Goal: Task Accomplishment & Management: Manage account settings

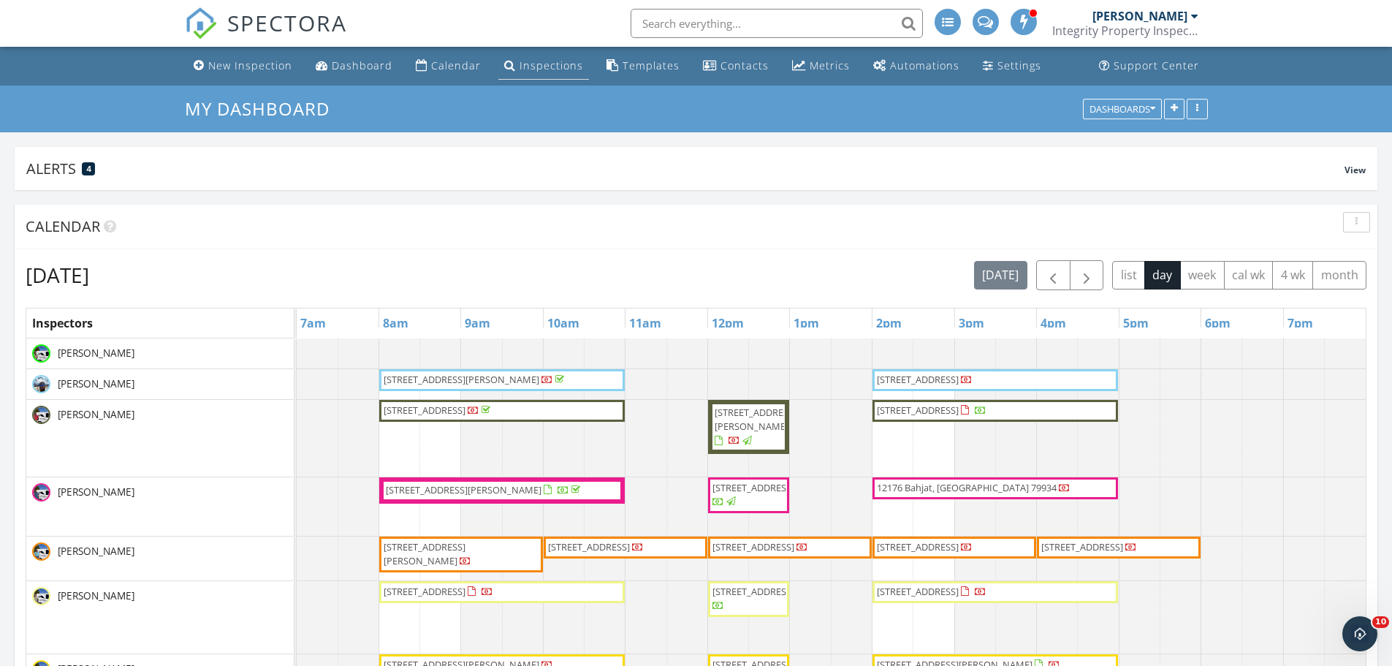
click at [566, 72] on link "Inspections" at bounding box center [543, 66] width 91 height 27
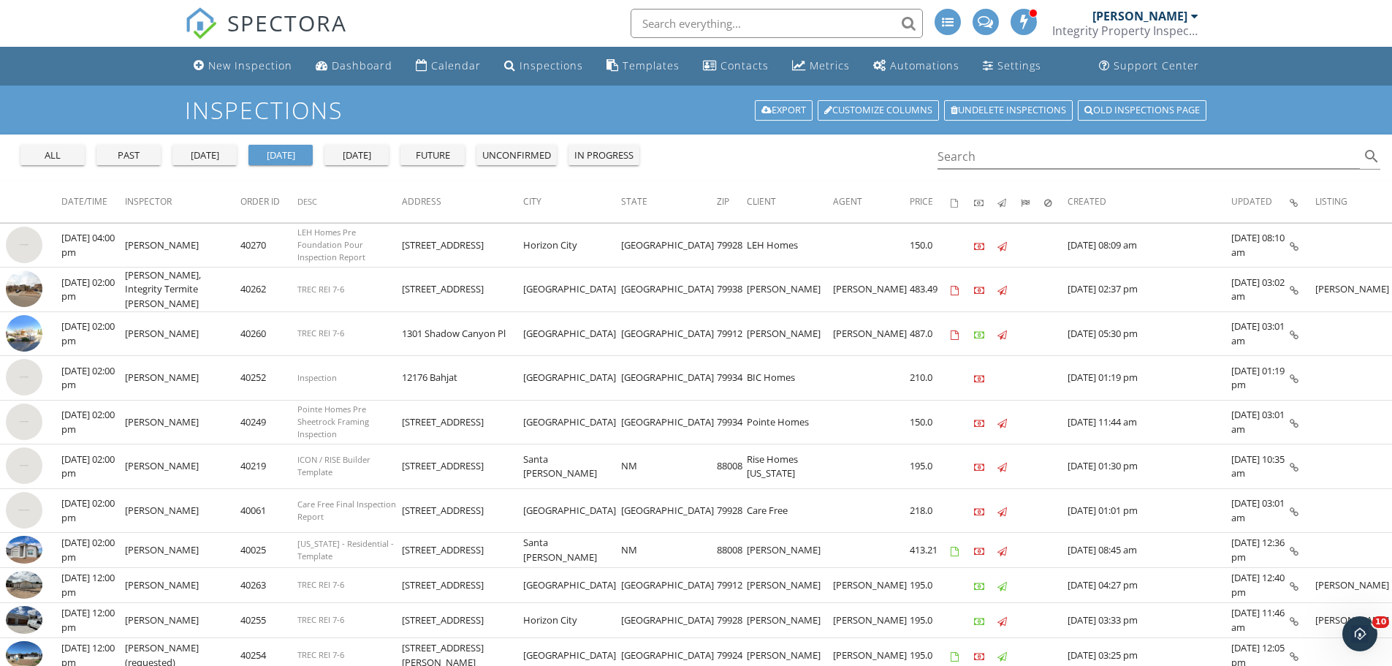
click at [42, 156] on div "all" at bounding box center [52, 155] width 53 height 15
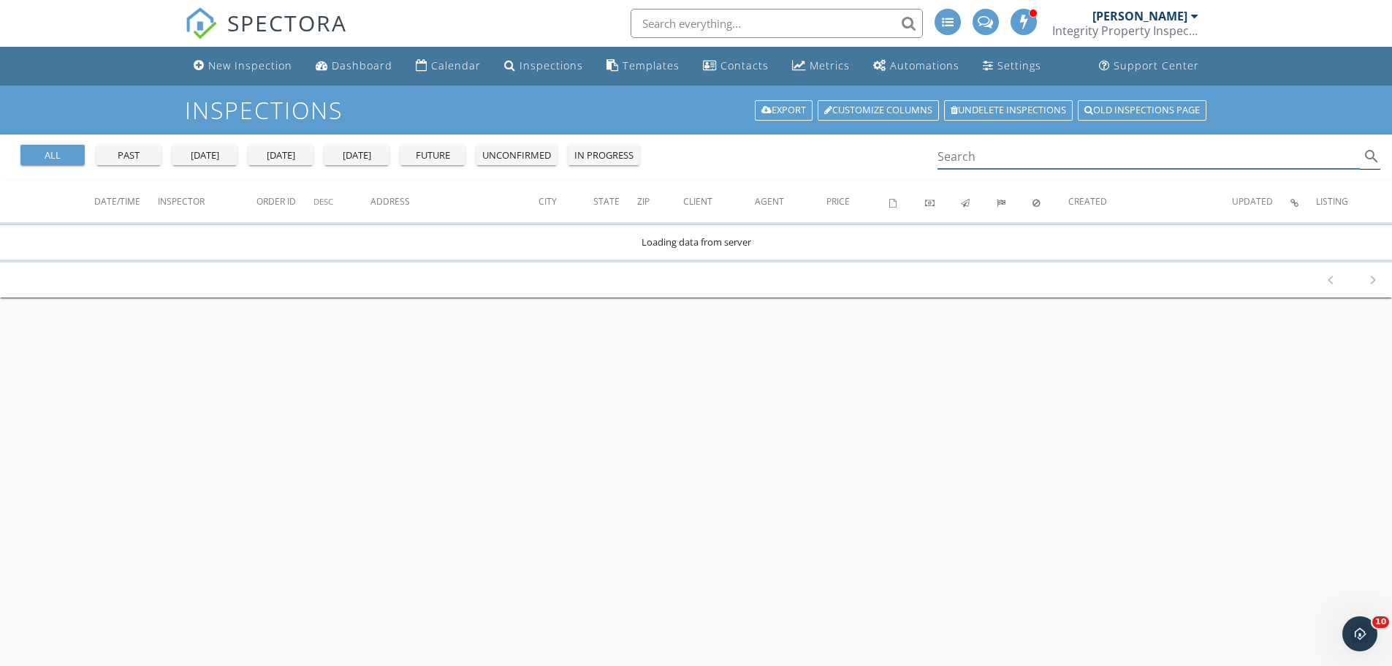
click at [1002, 169] on div "Search search" at bounding box center [1159, 157] width 444 height 24
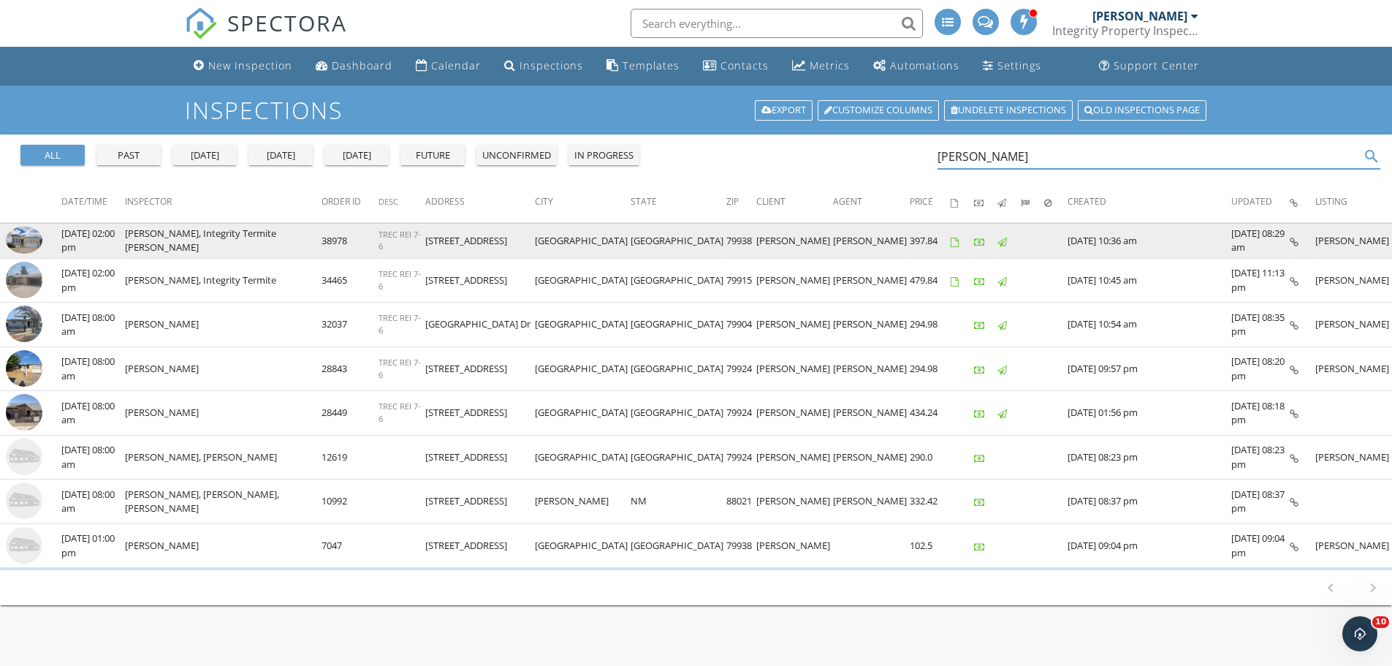
type input "juan martinez"
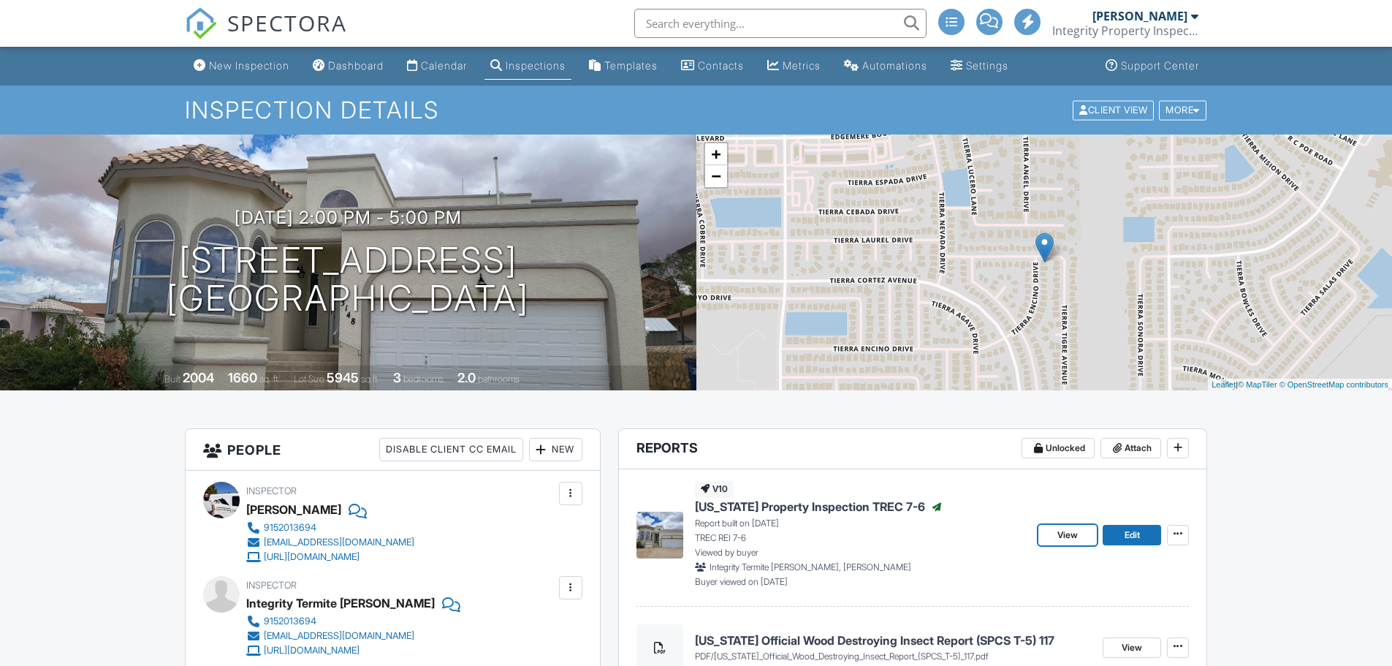
click at [1057, 528] on link "View" at bounding box center [1067, 535] width 58 height 20
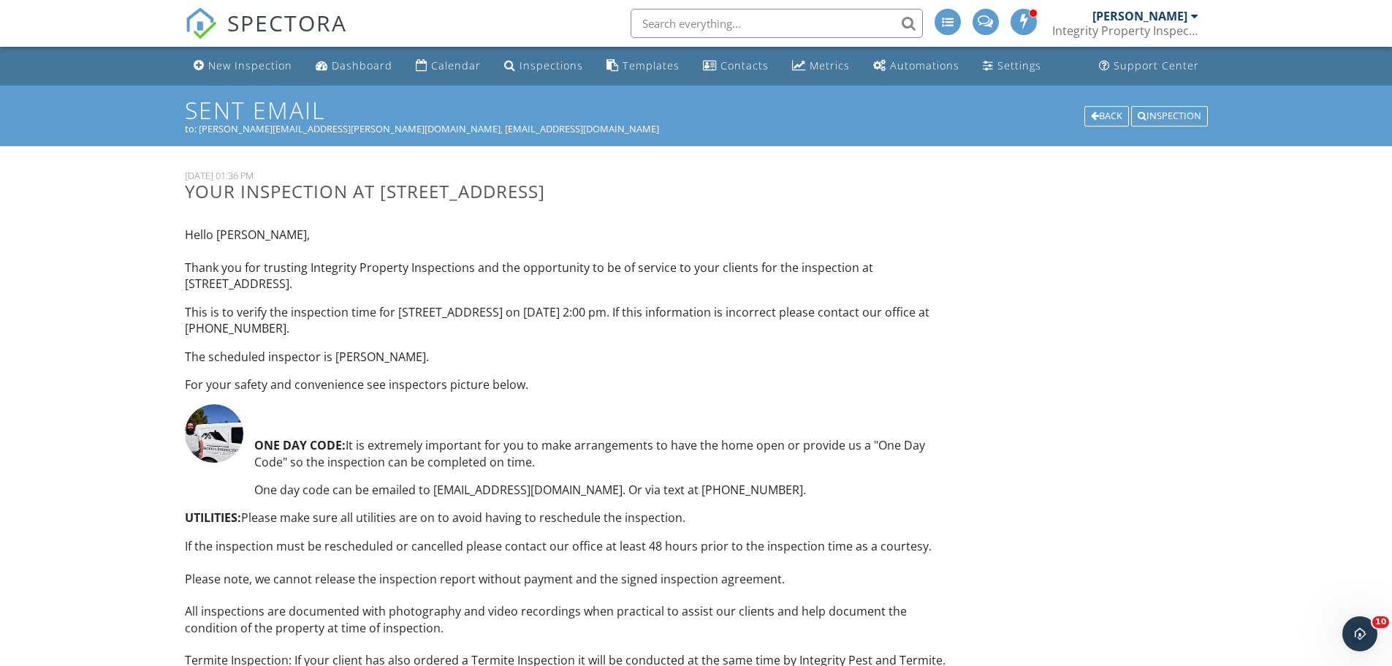
drag, startPoint x: 381, startPoint y: 193, endPoint x: 598, endPoint y: 196, distance: 217.0
click at [598, 196] on h3 "Your inspection at 1259 Hidden Desert Ln, El Paso, TX 79912" at bounding box center [566, 191] width 763 height 20
copy h3 "1259 Hidden Desert Ln"
click at [709, 28] on input "text" at bounding box center [777, 23] width 292 height 29
paste input "1259 Hidden Desert Ln"
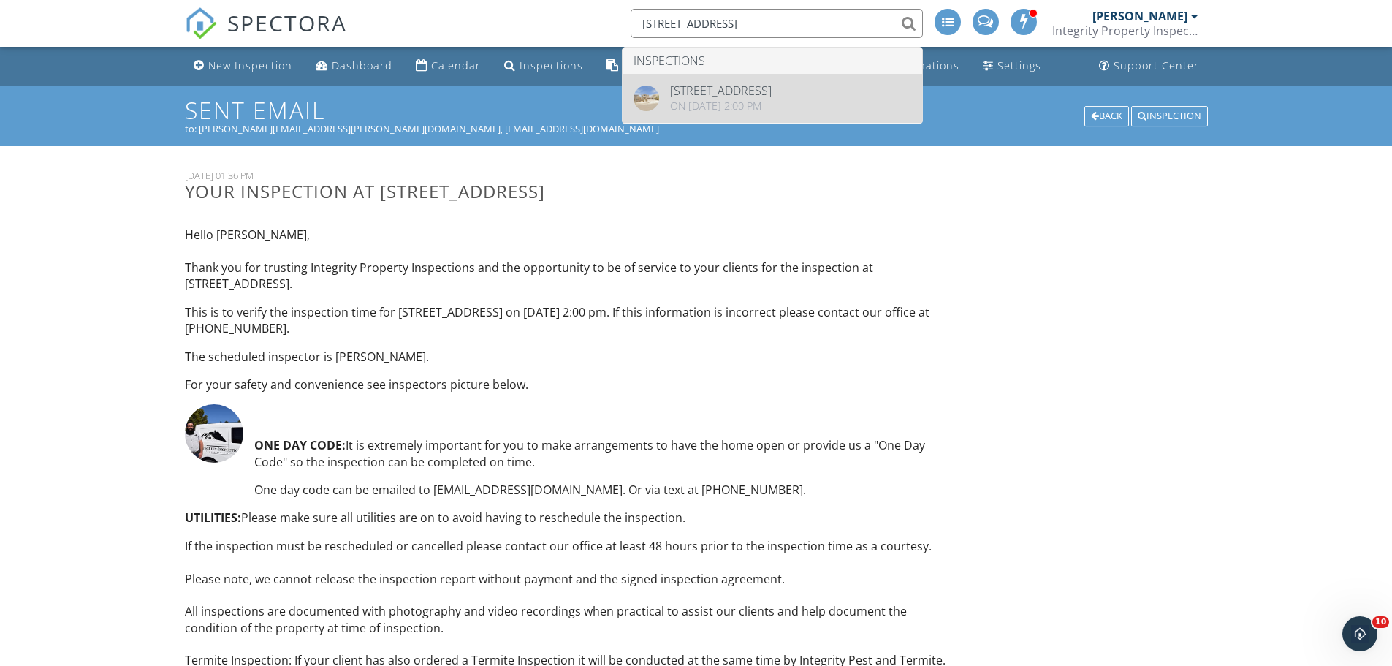
type input "1259 Hidden Desert Ln"
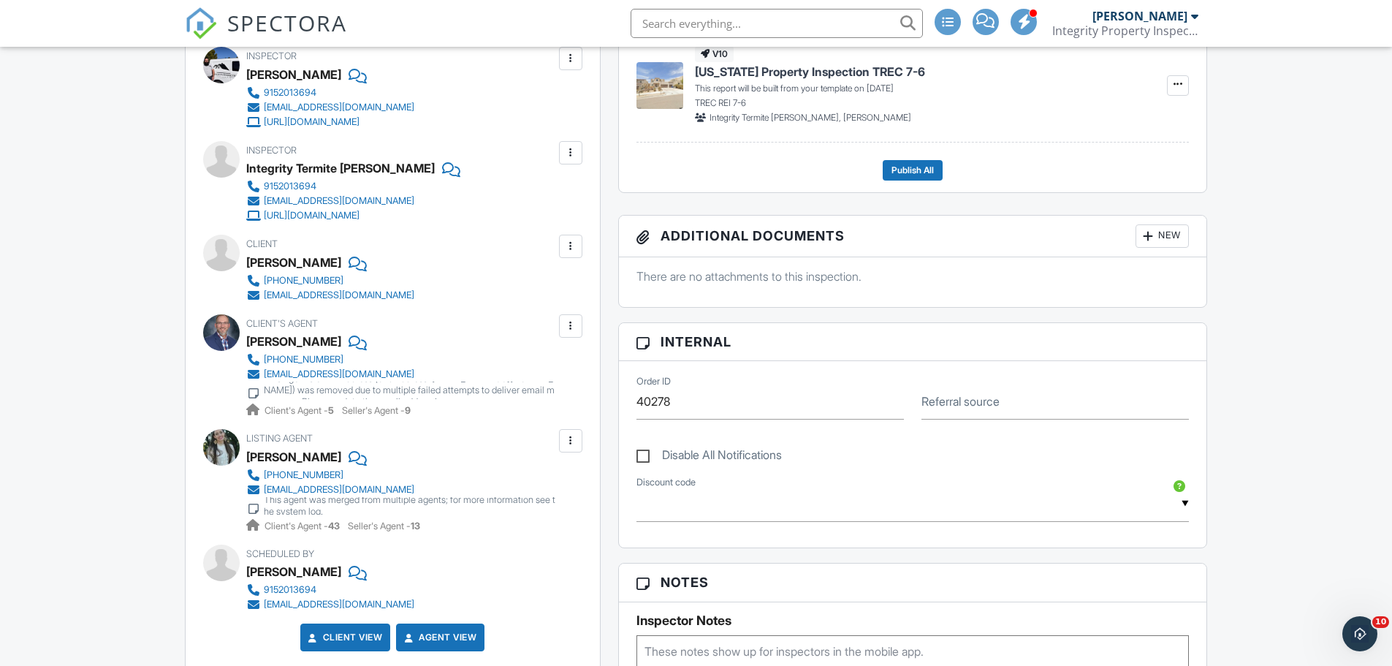
scroll to position [480, 0]
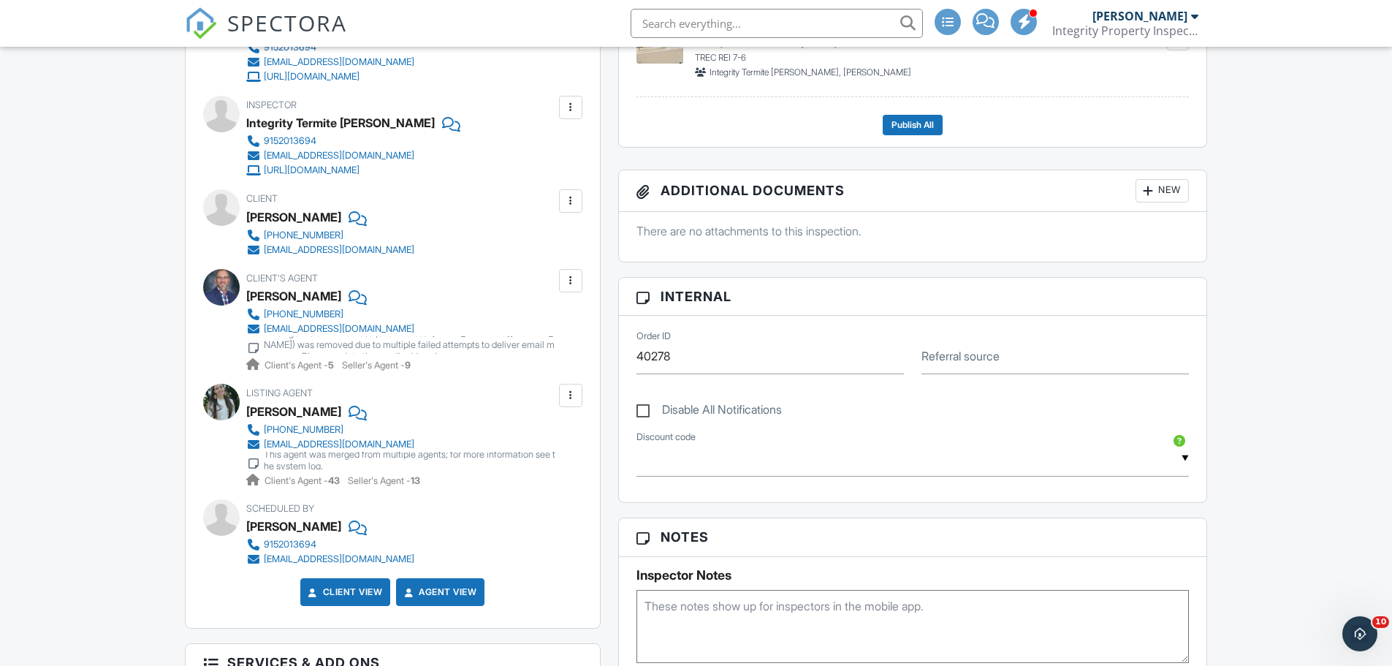
click at [570, 281] on div at bounding box center [570, 280] width 15 height 15
click at [546, 327] on li "Edit" at bounding box center [536, 325] width 75 height 37
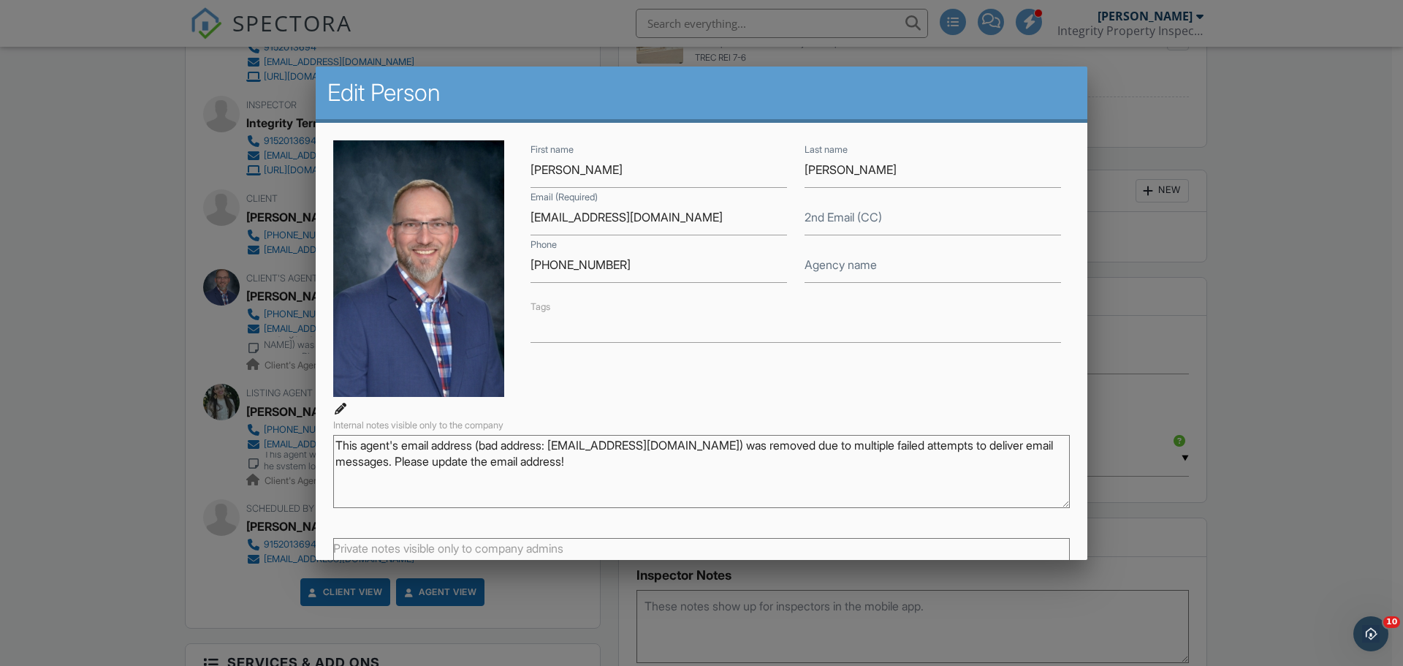
click at [1253, 199] on div at bounding box center [701, 343] width 1403 height 832
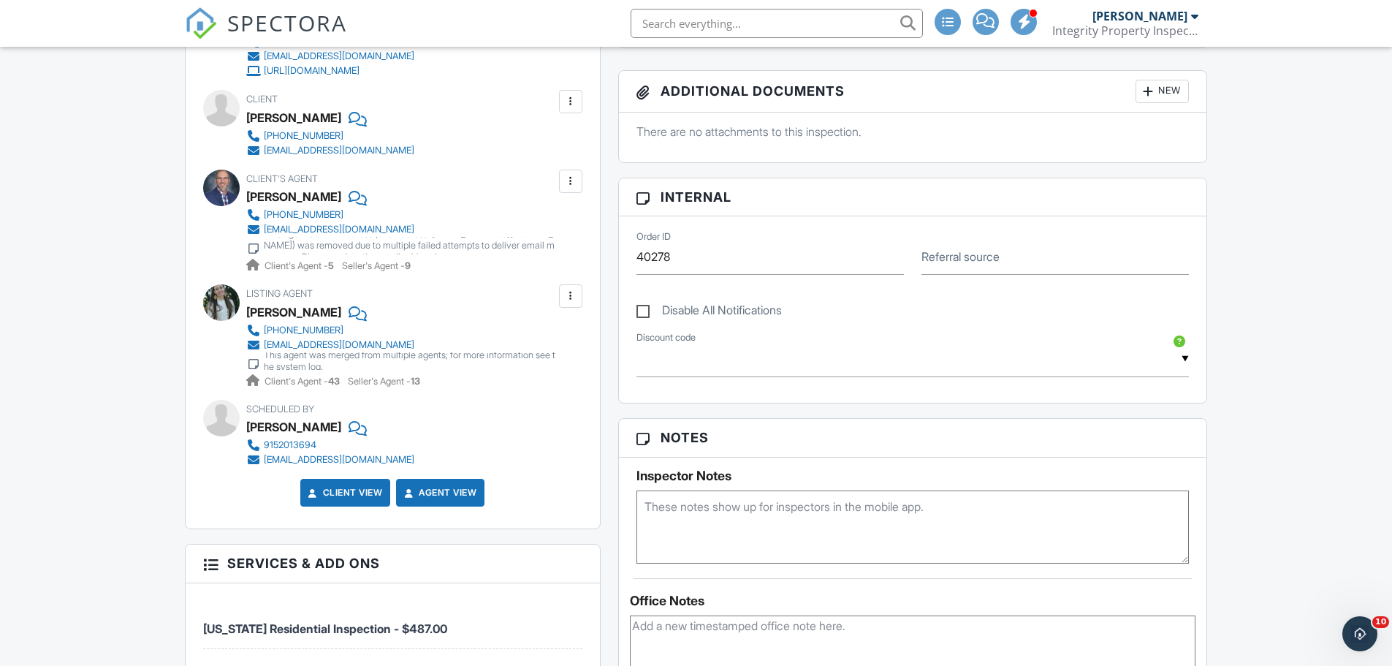
scroll to position [609, 0]
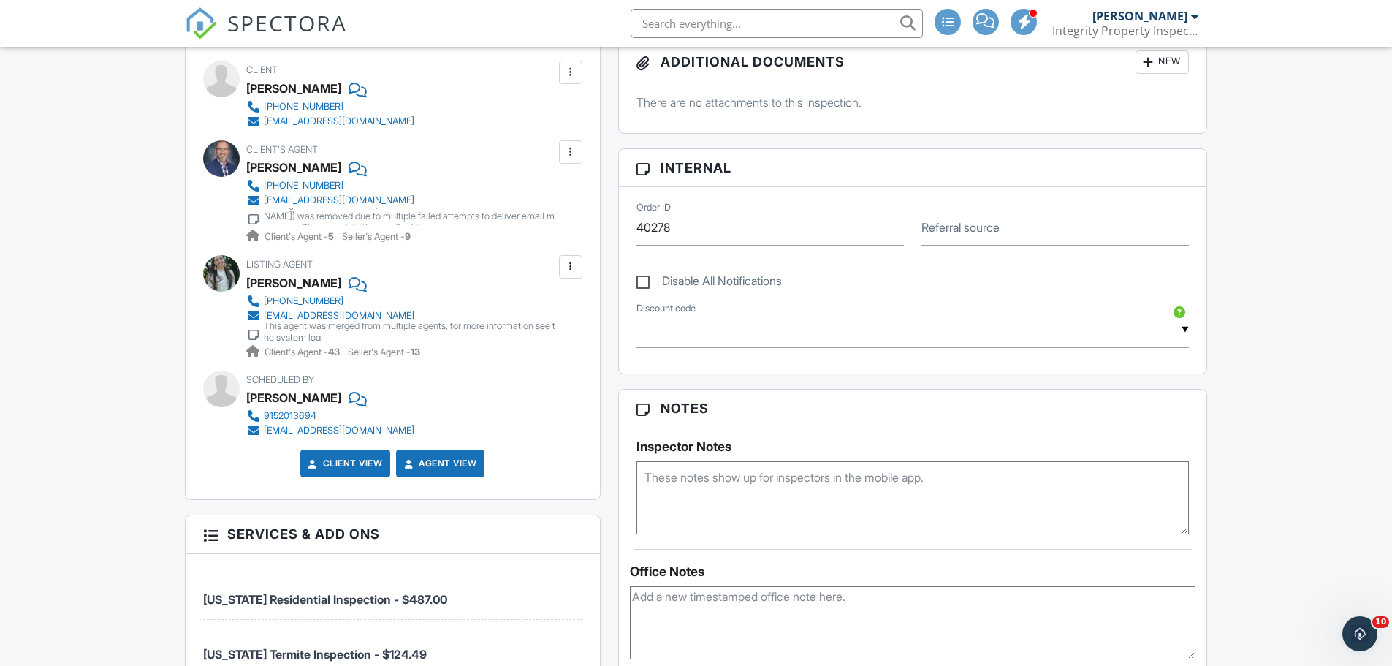
click at [720, 479] on textarea at bounding box center [912, 497] width 553 height 73
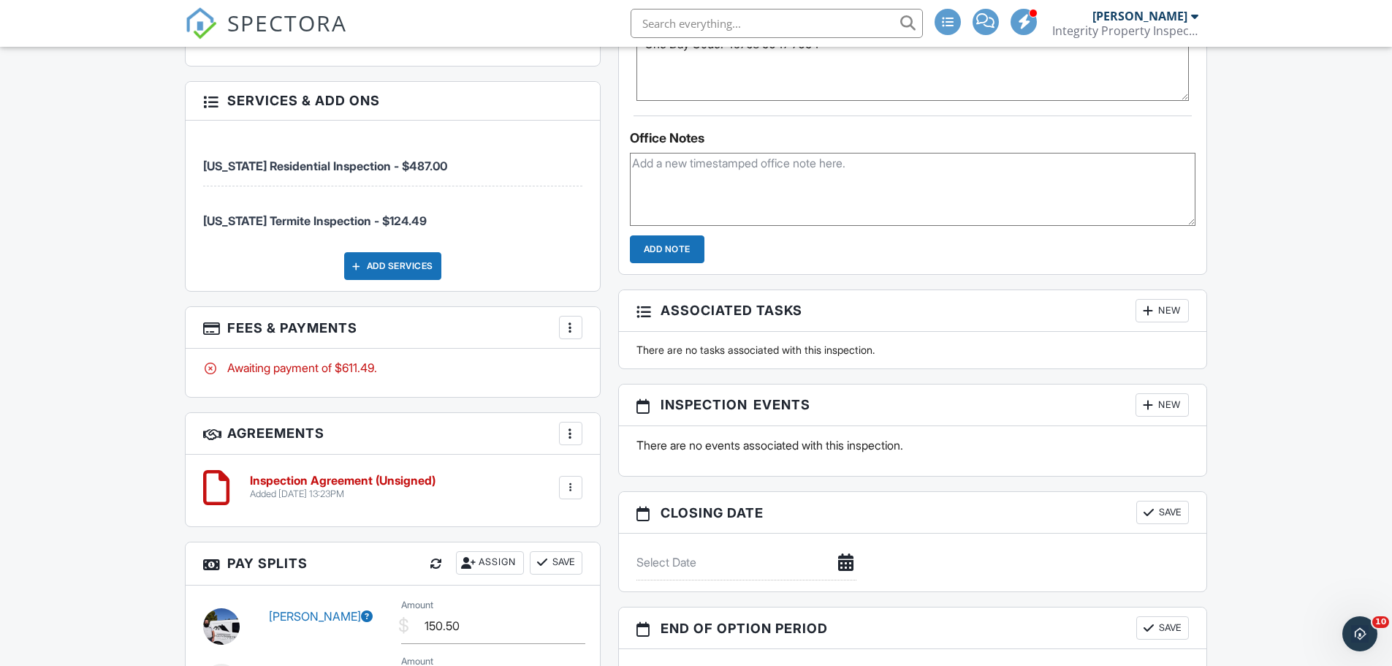
scroll to position [853, 0]
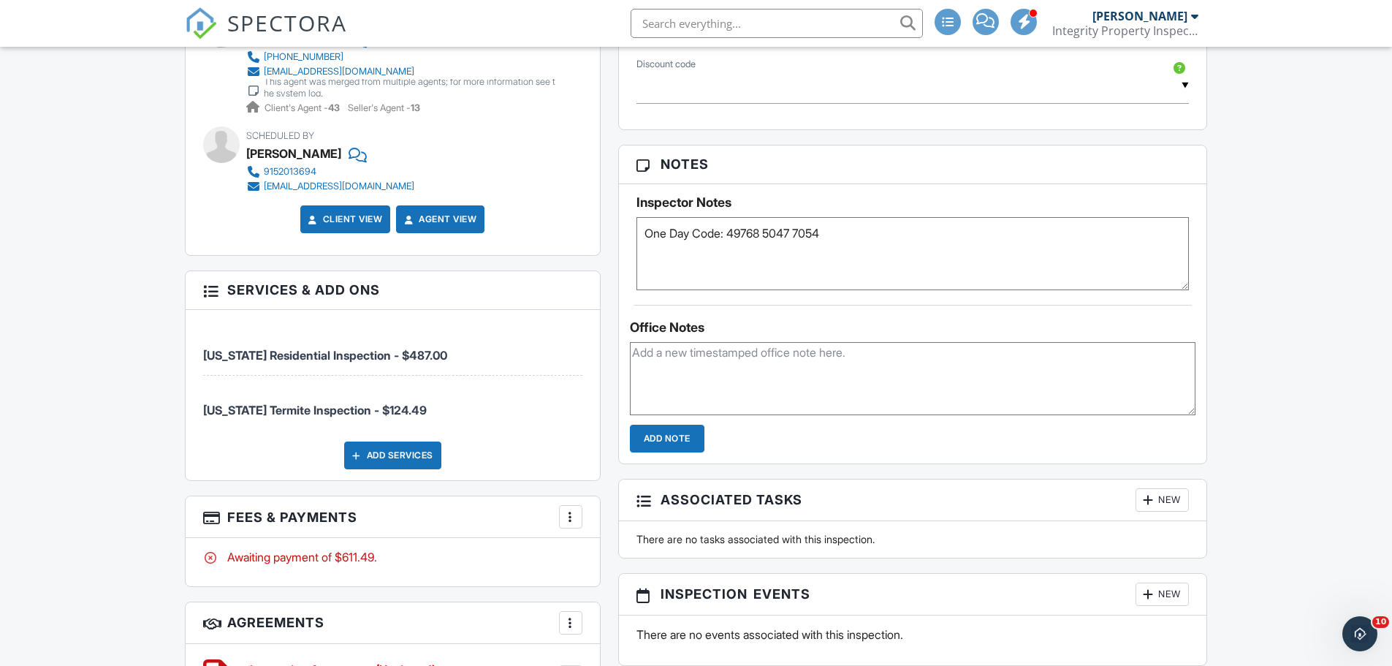
type textarea "One Day Code: 49768 5047 7054"
click at [682, 444] on input "Add Note" at bounding box center [667, 439] width 75 height 28
click at [885, 272] on textarea "One Day Code: 49768 5047 7054" at bounding box center [912, 253] width 553 height 73
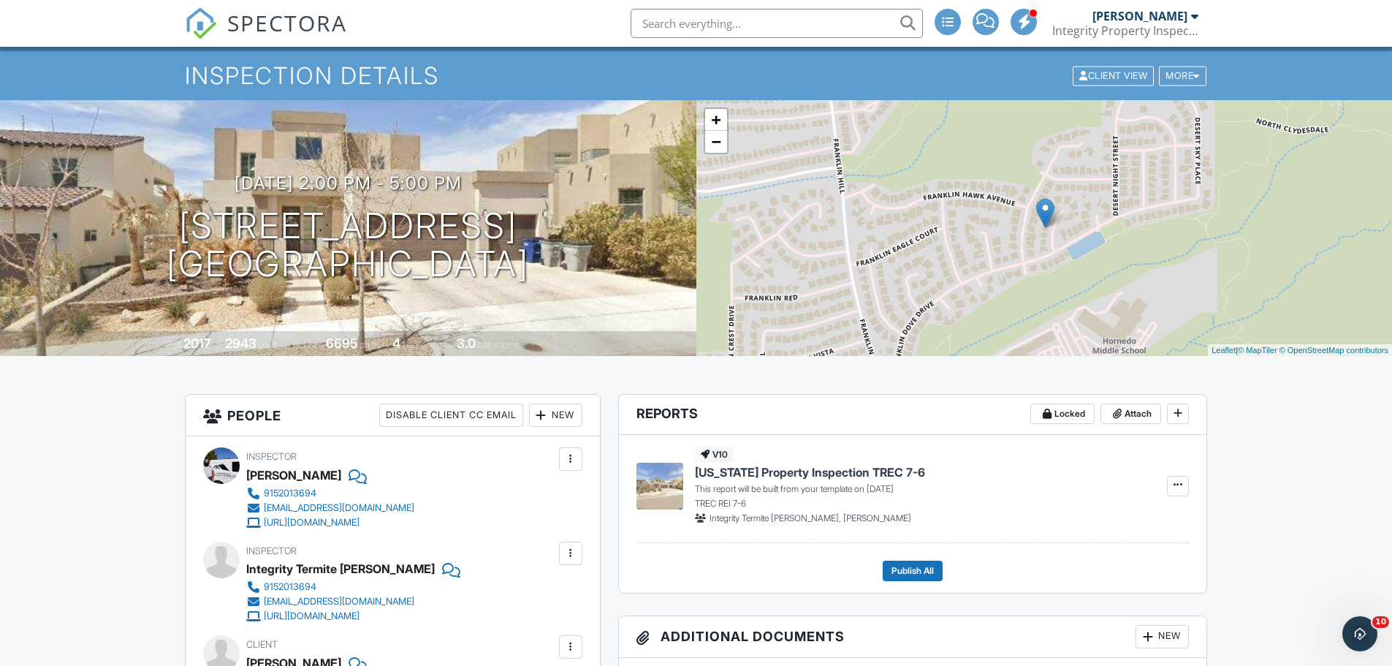
scroll to position [0, 0]
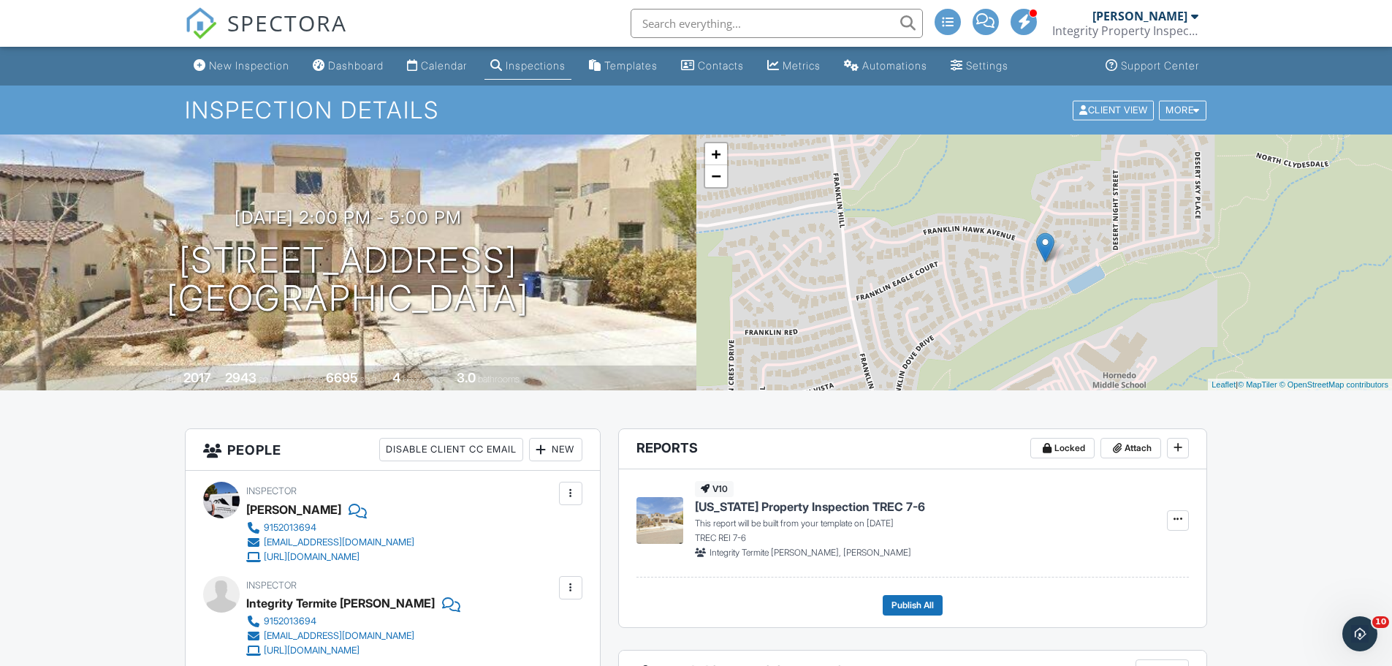
drag, startPoint x: 356, startPoint y: 74, endPoint x: 433, endPoint y: 100, distance: 81.1
click at [356, 74] on link "Dashboard" at bounding box center [348, 66] width 83 height 27
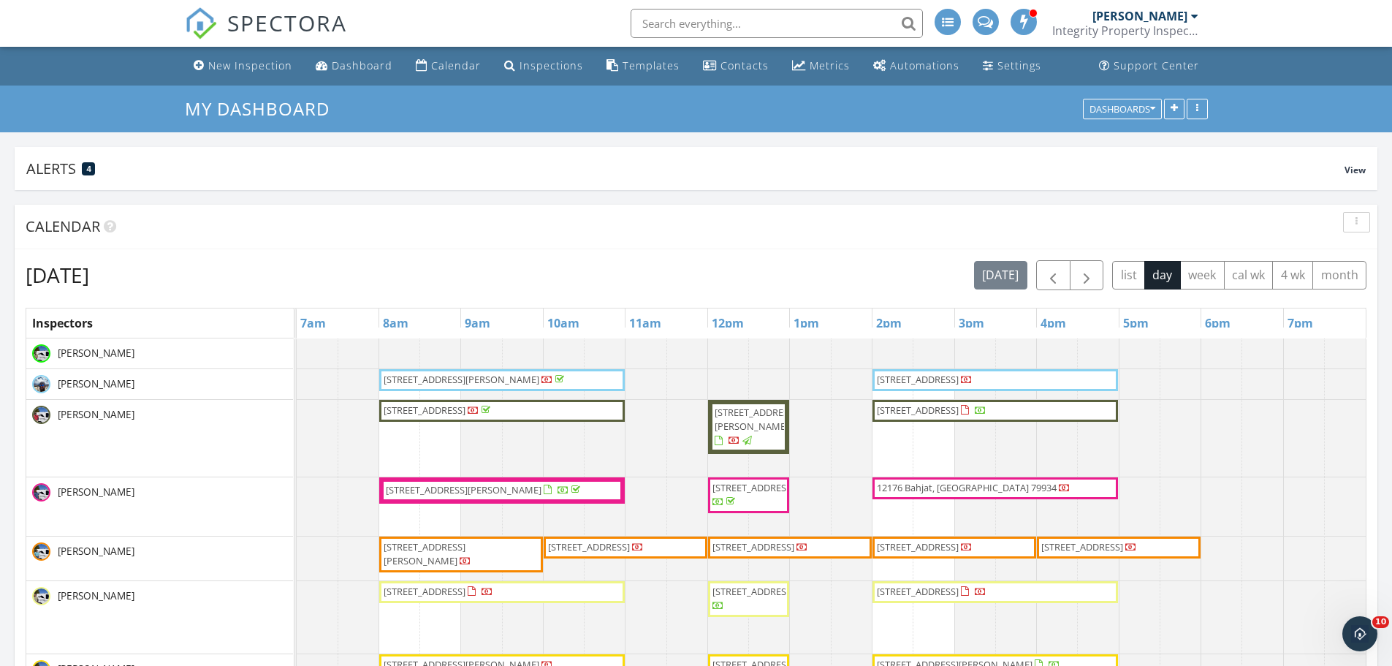
drag, startPoint x: 351, startPoint y: 58, endPoint x: 423, endPoint y: 88, distance: 77.9
click at [351, 58] on link "Dashboard" at bounding box center [354, 66] width 88 height 27
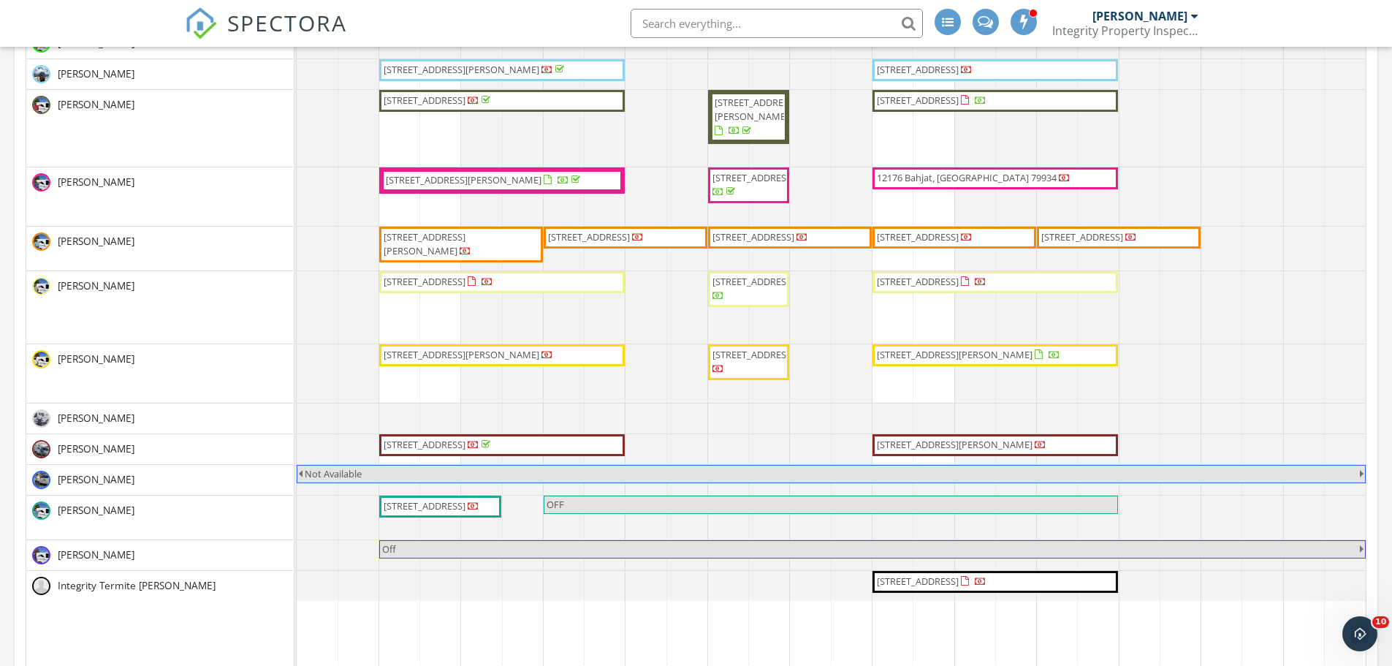
scroll to position [365, 0]
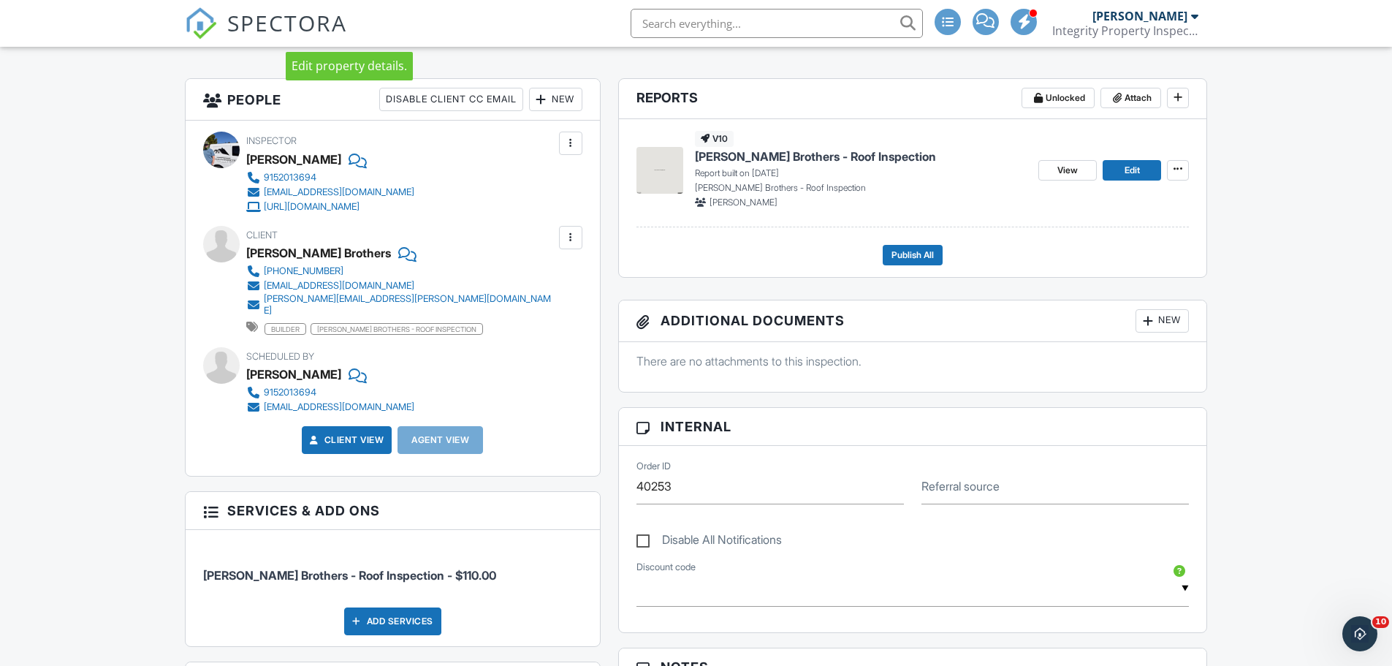
scroll to position [365, 0]
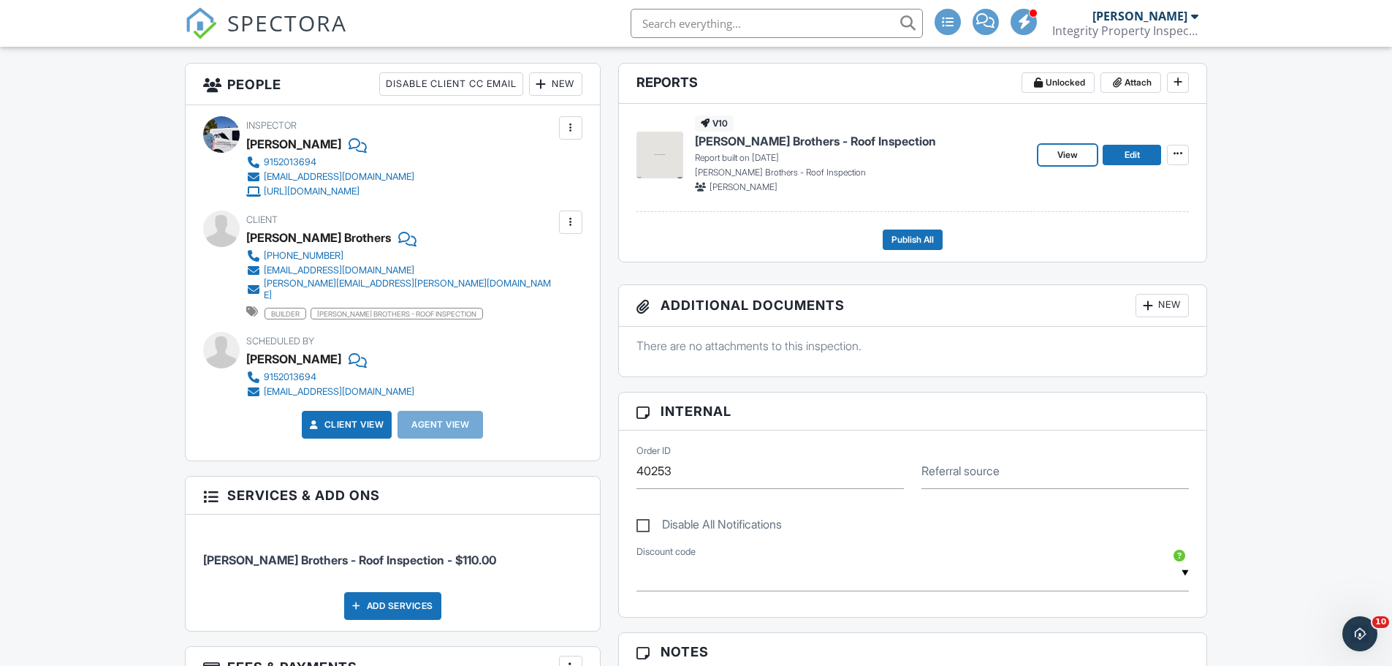
click at [1064, 161] on span "View" at bounding box center [1067, 155] width 20 height 15
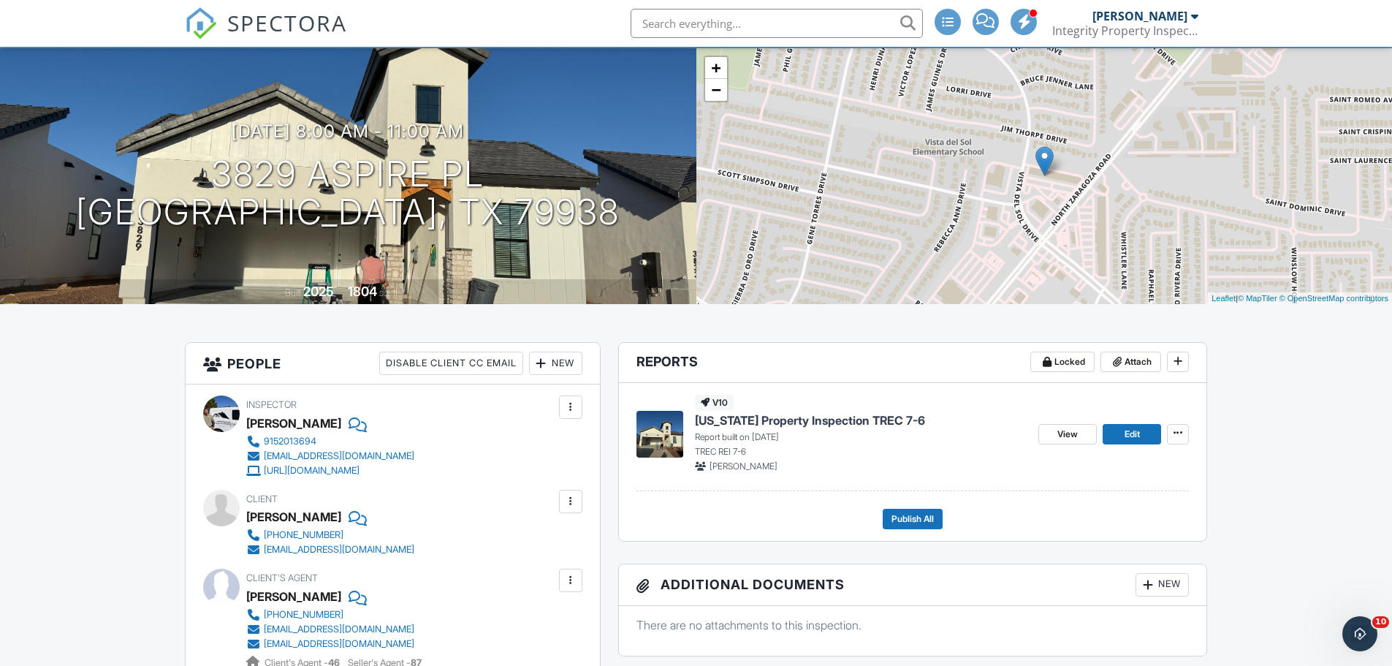
scroll to position [122, 0]
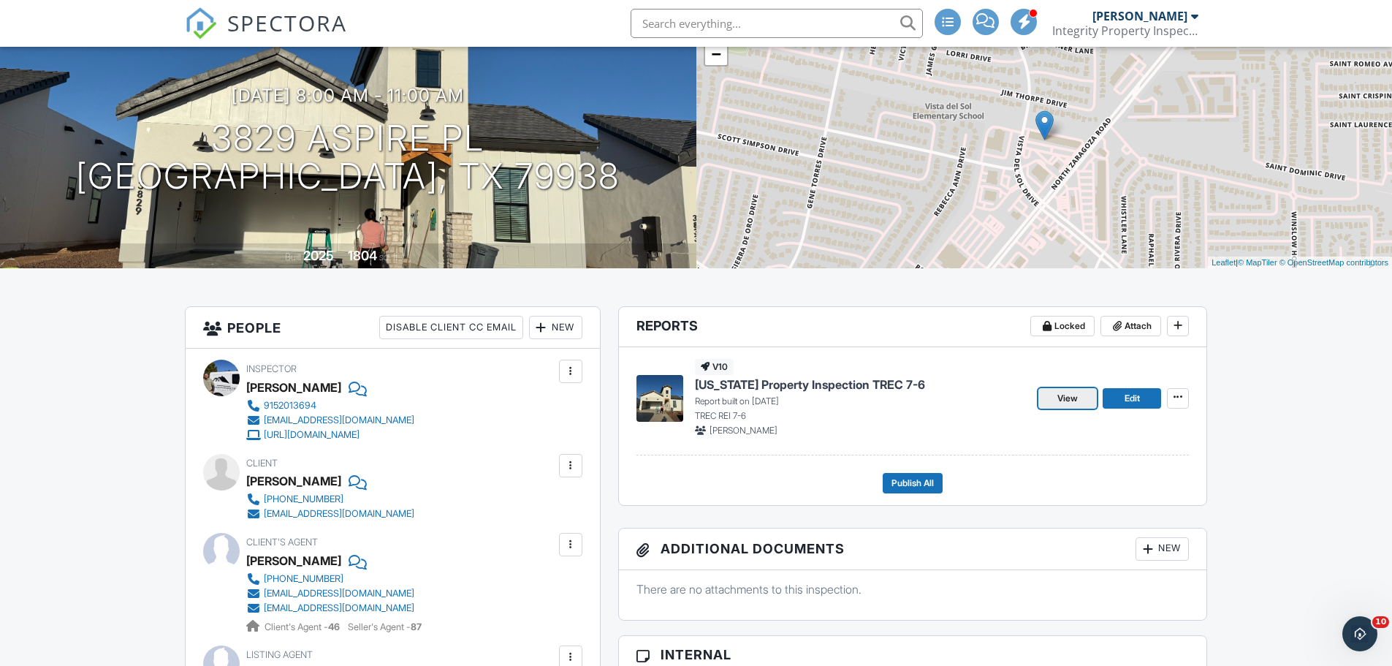
click at [1057, 397] on span "View" at bounding box center [1067, 398] width 20 height 15
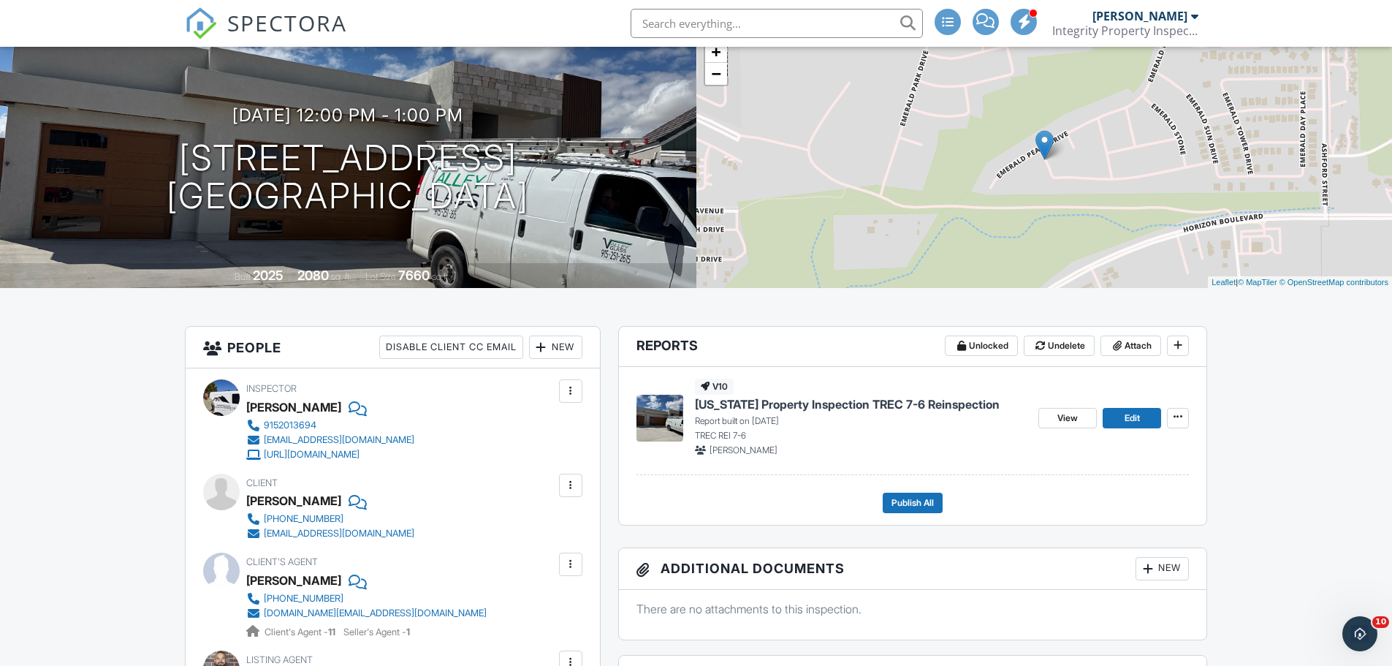
scroll to position [243, 0]
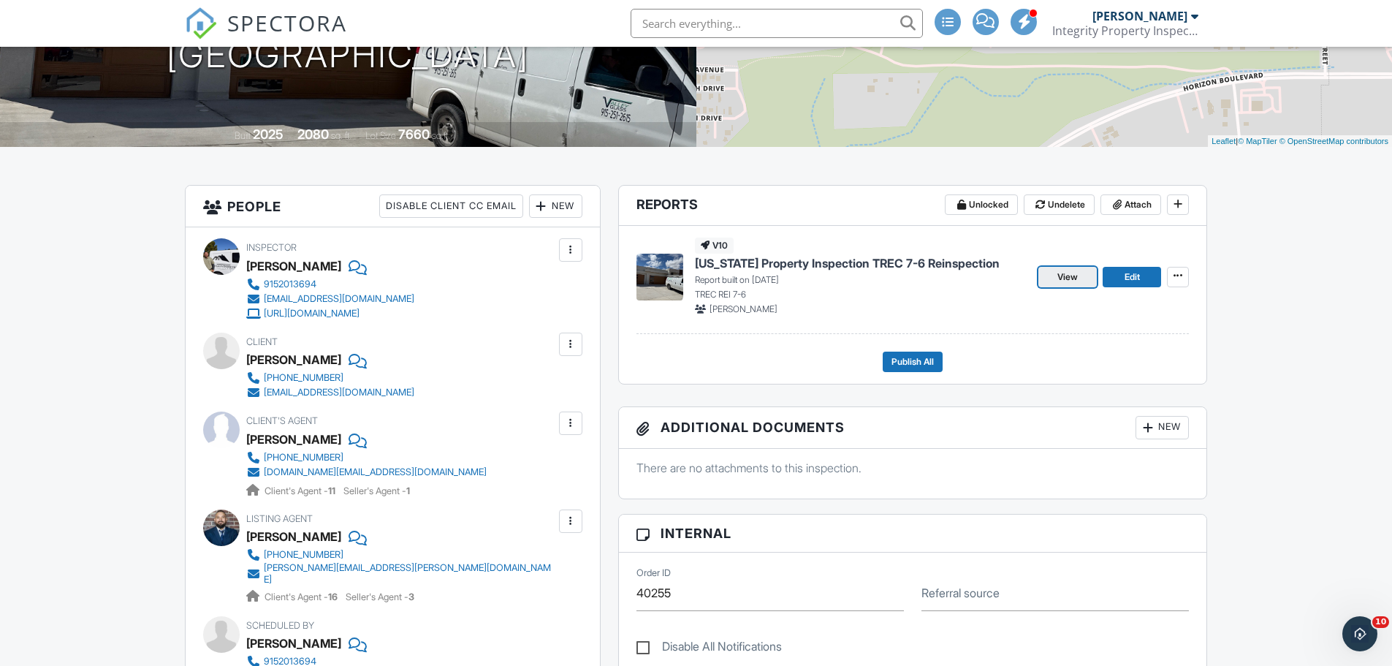
click at [1058, 284] on link "View" at bounding box center [1067, 277] width 58 height 20
